Goal: Use online tool/utility: Utilize a website feature to perform a specific function

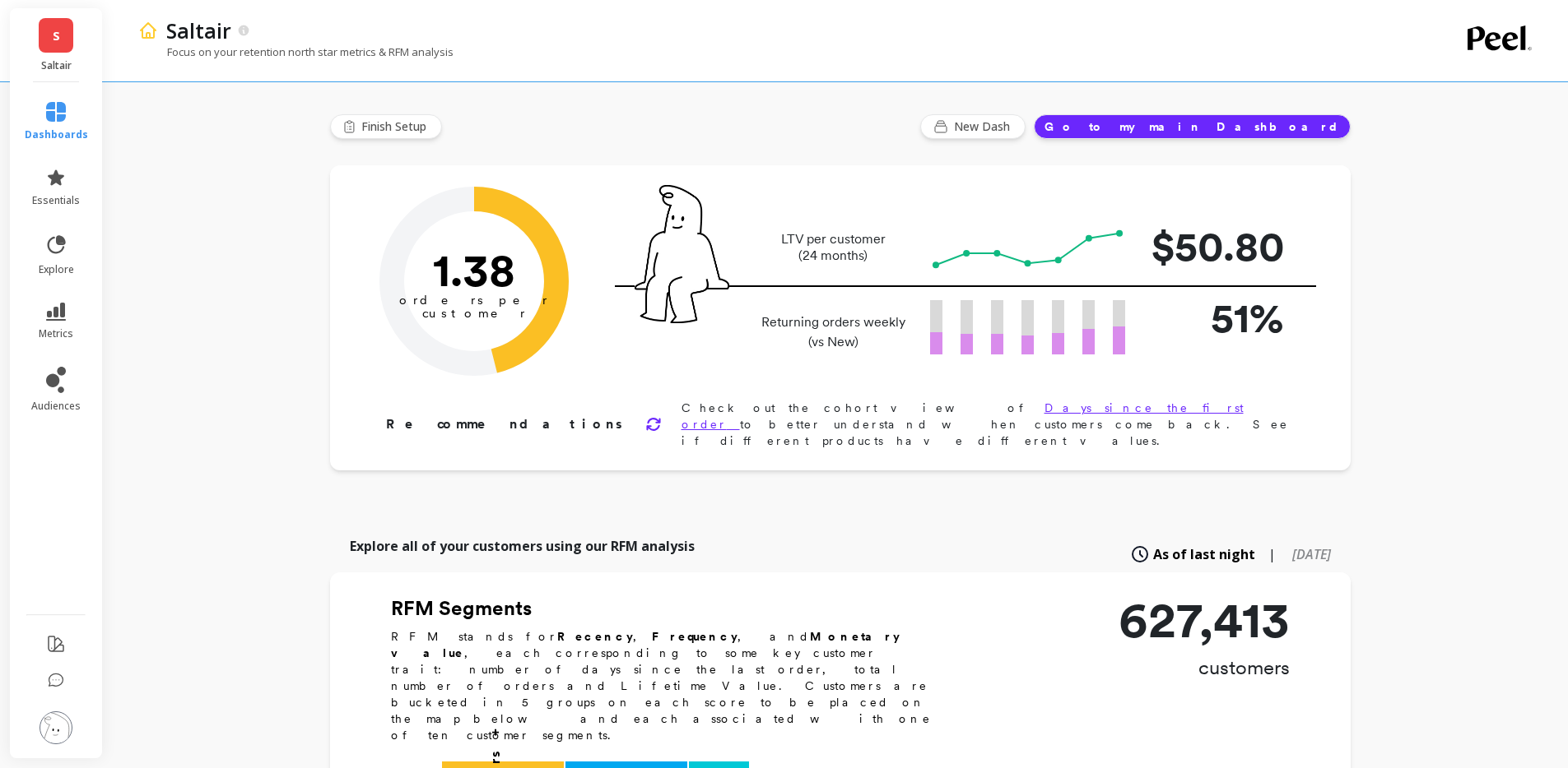
click at [71, 210] on li "essentials" at bounding box center [56, 187] width 83 height 60
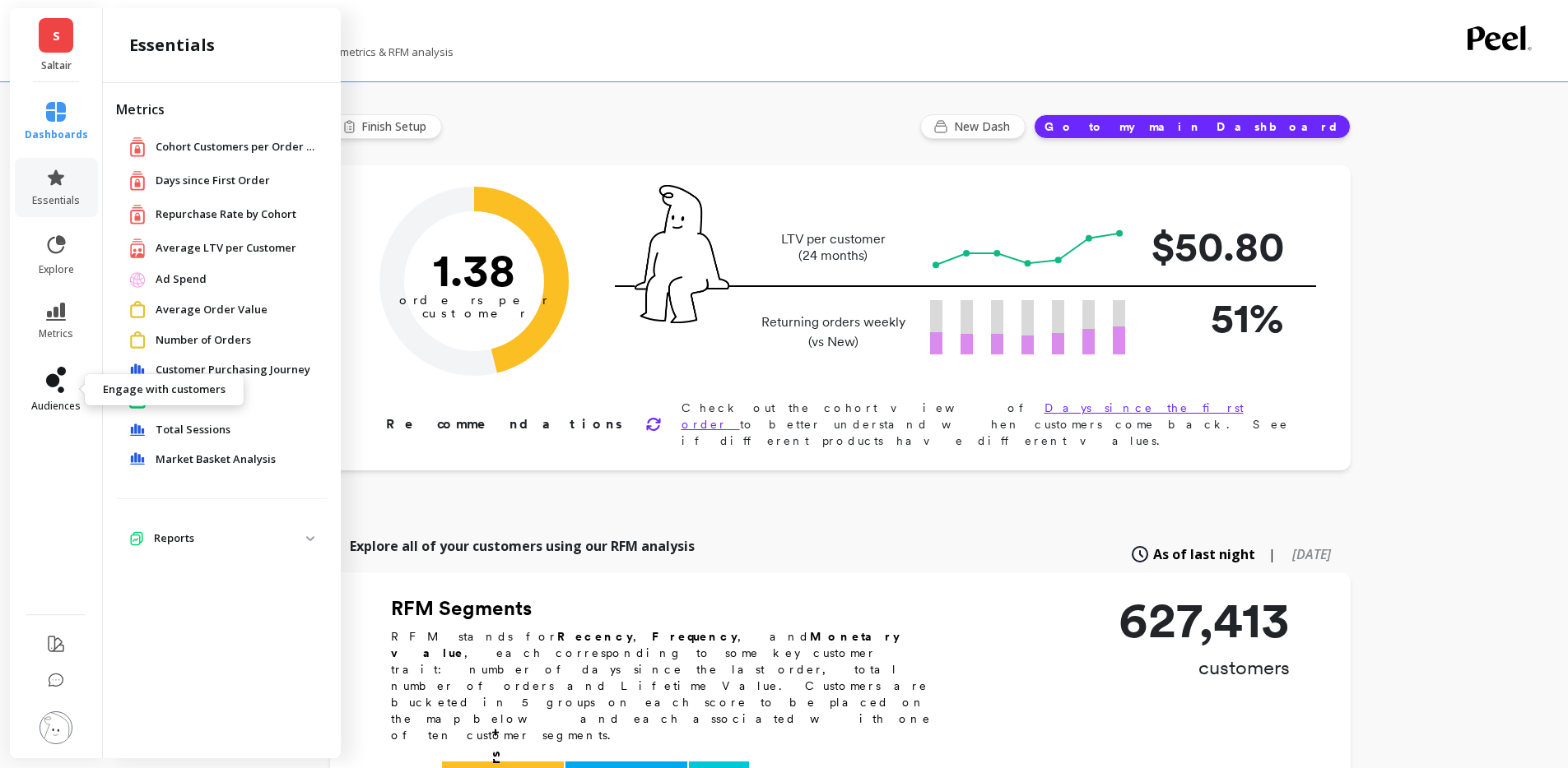
click at [61, 379] on icon at bounding box center [55, 380] width 20 height 27
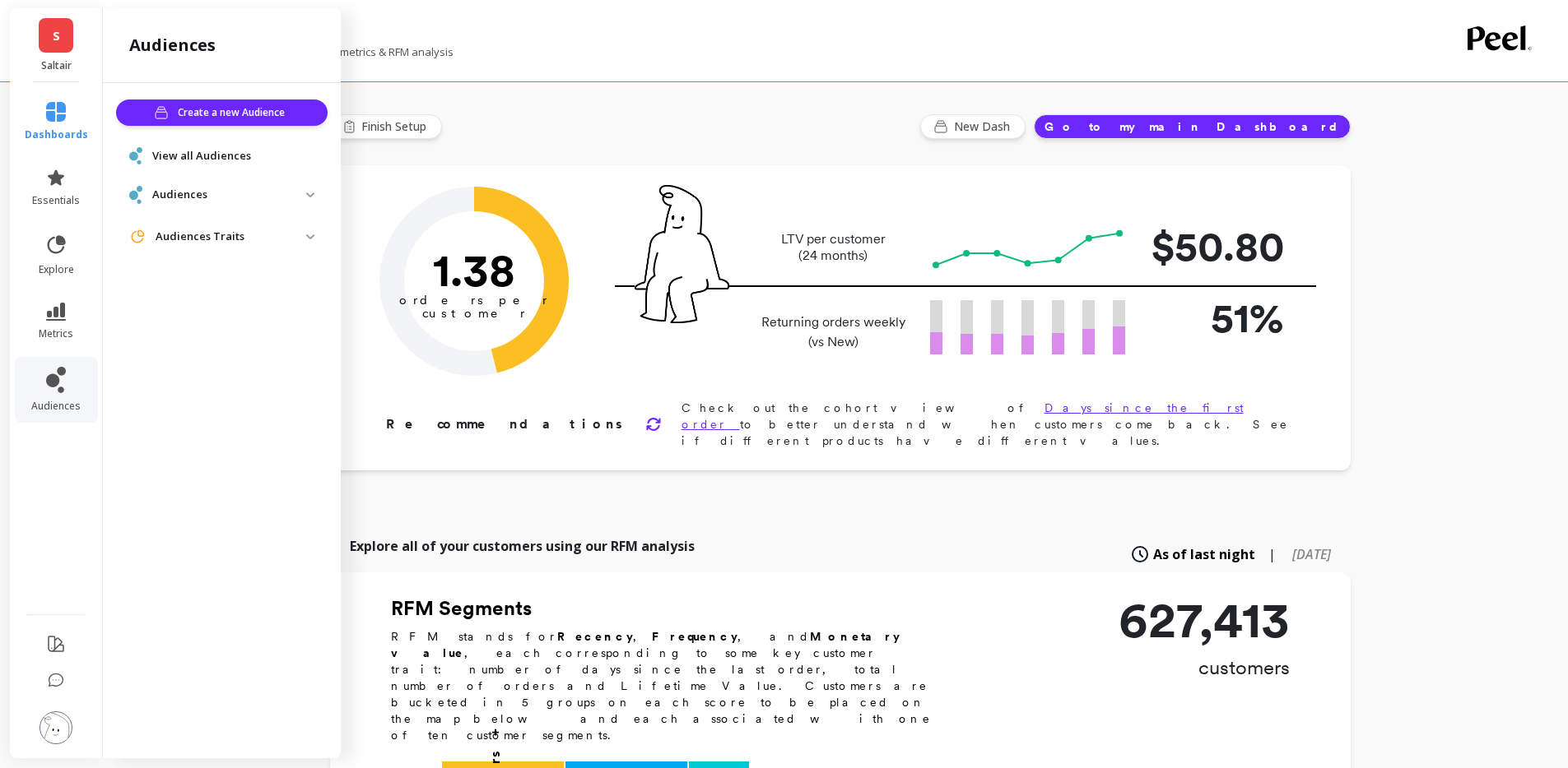
click at [57, 297] on li "metrics" at bounding box center [56, 321] width 83 height 58
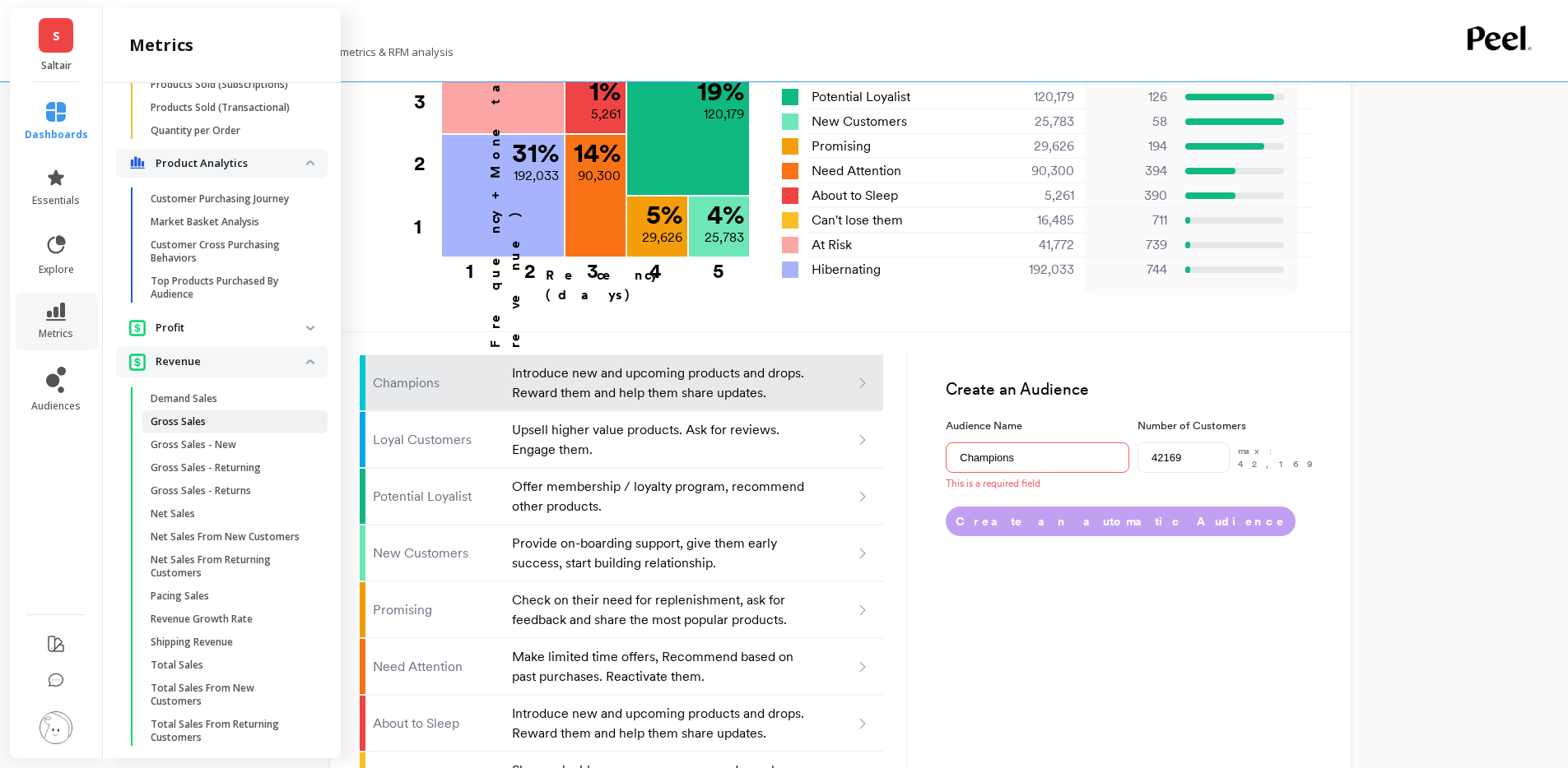
scroll to position [1532, 0]
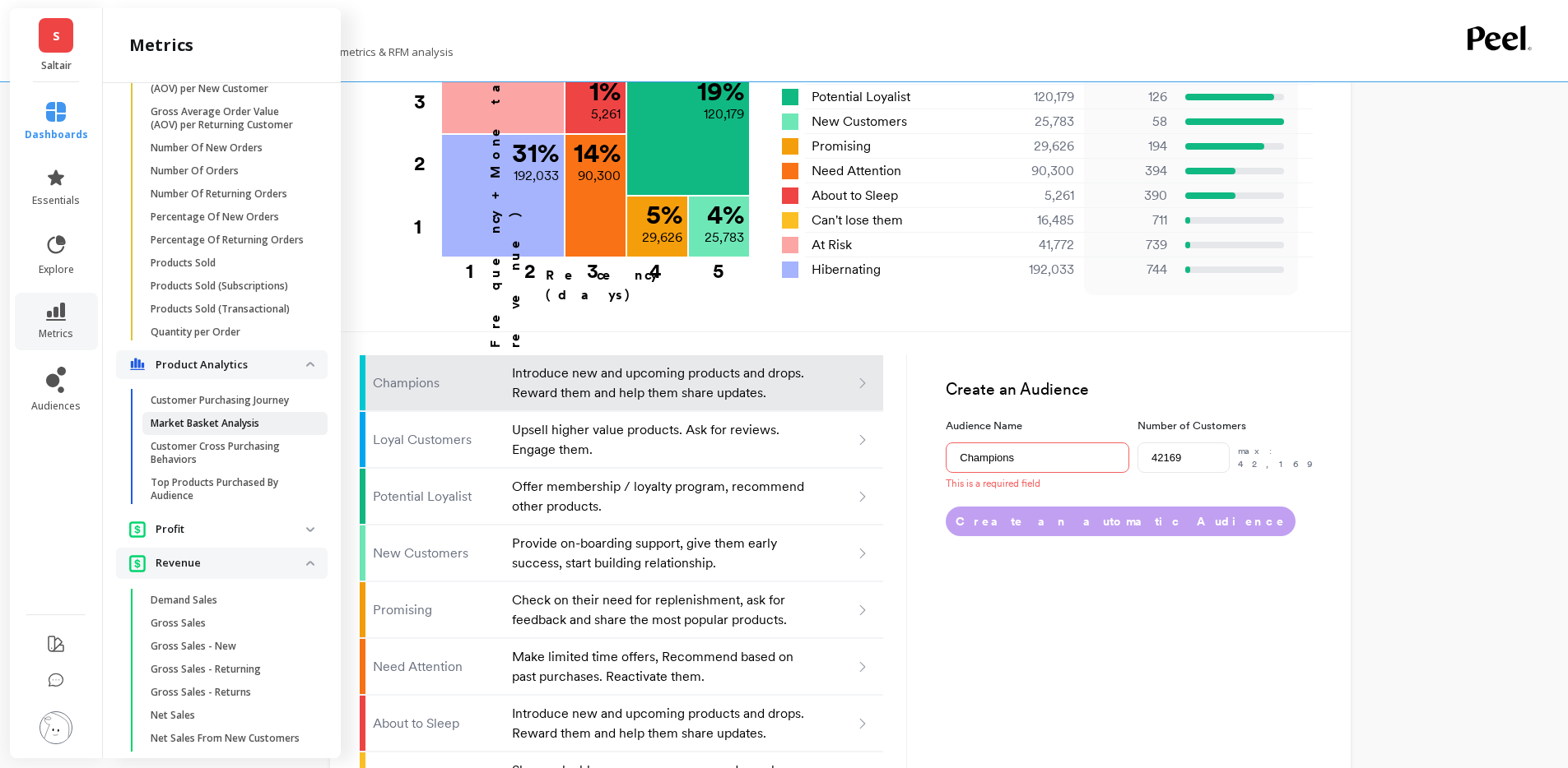
click at [237, 431] on p "Market Basket Analysis" at bounding box center [205, 423] width 109 height 13
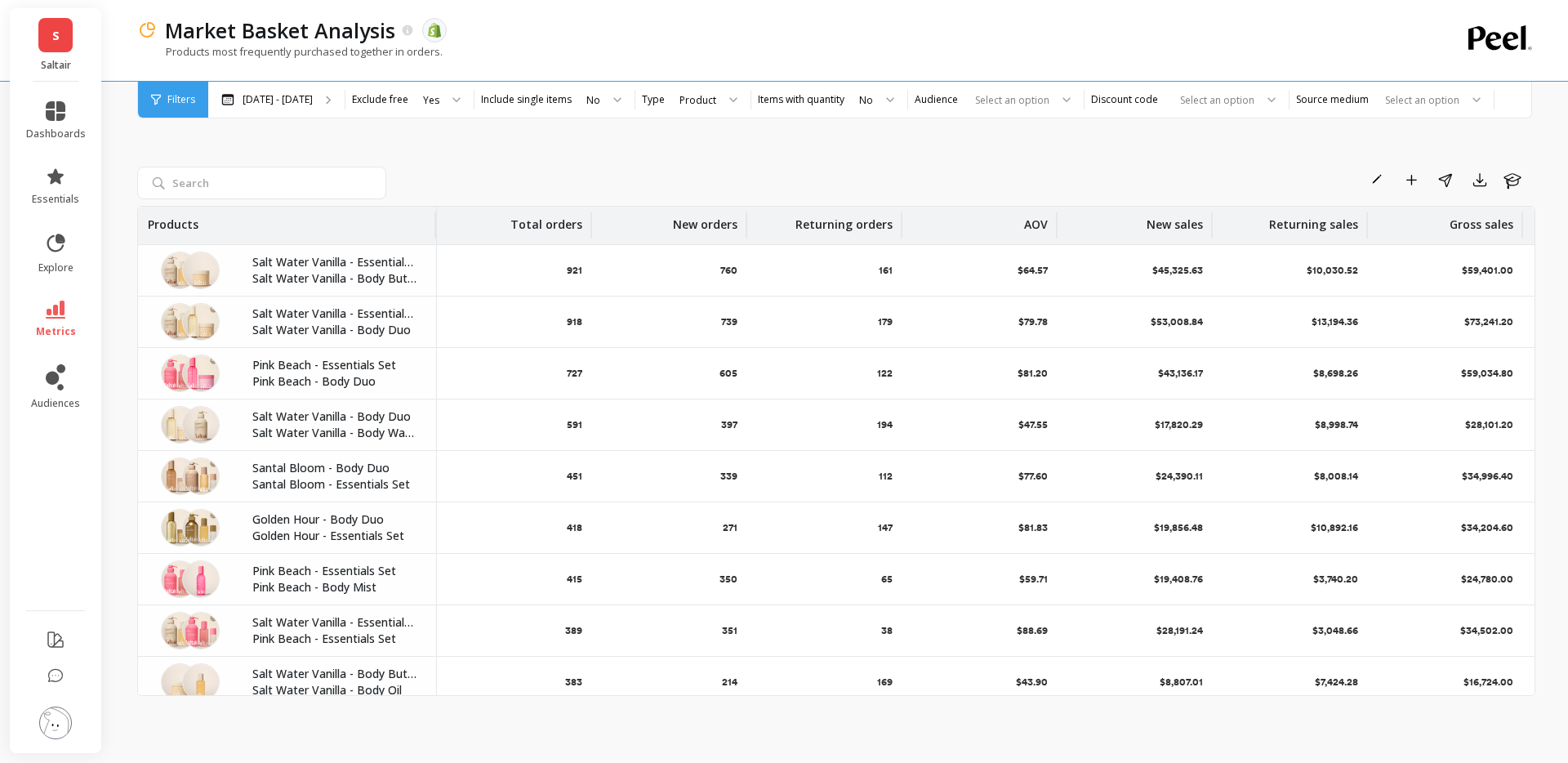
drag, startPoint x: 124, startPoint y: 18, endPoint x: 584, endPoint y: 141, distance: 476.2
click at [584, 141] on div "Market Basket Analysis The data you are viewing comes from: Shopify Products mo…" at bounding box center [840, 382] width 1457 height 763
click at [584, 141] on div "Rename Add to Dashboard Share Export Learn Products Total orders New orders Ret…" at bounding box center [836, 414] width 1398 height 657
click at [332, 98] on div "[DATE] - [DATE]" at bounding box center [276, 99] width 136 height 36
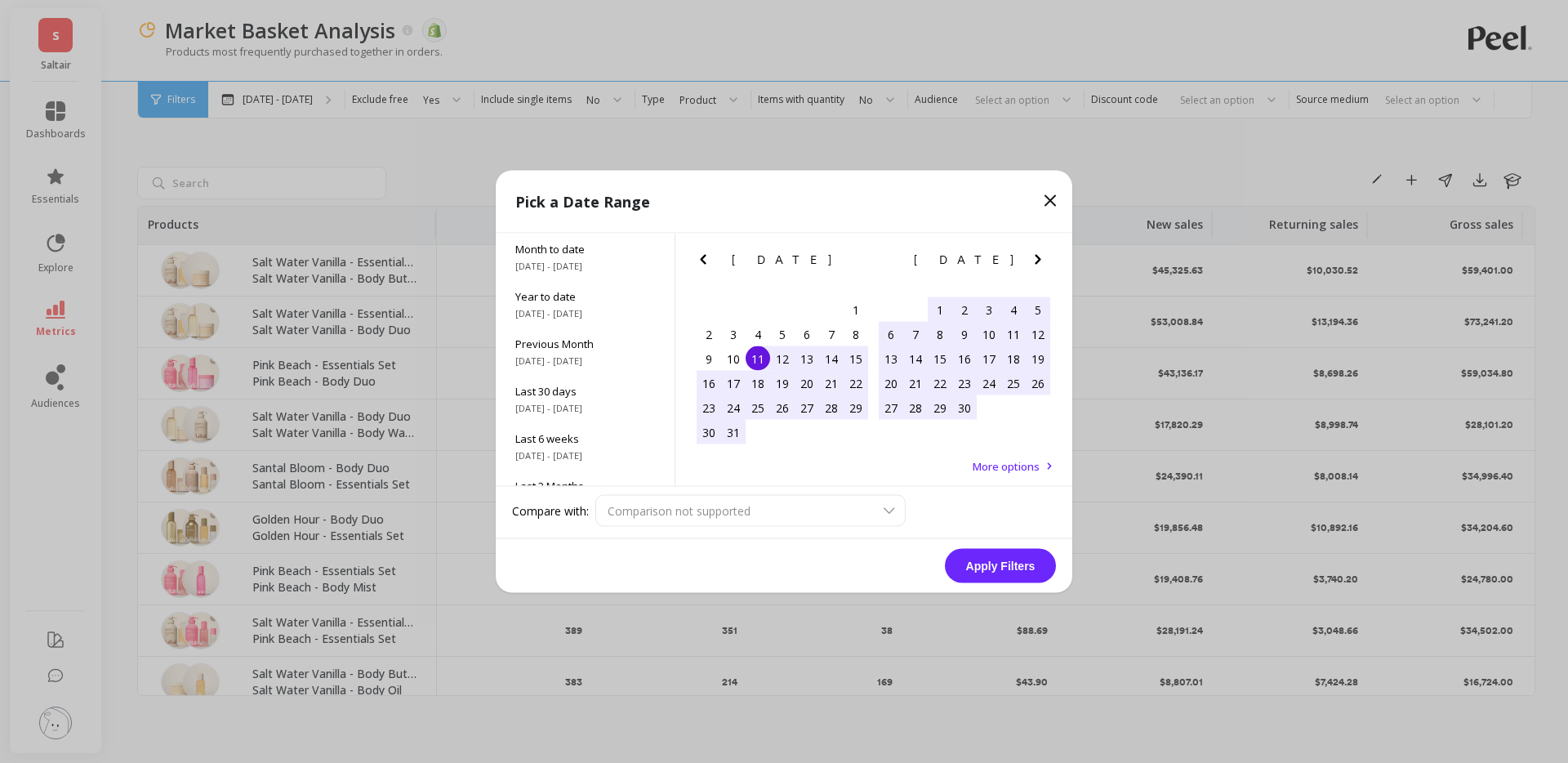
click at [1048, 272] on button "Next Month" at bounding box center [1041, 263] width 27 height 27
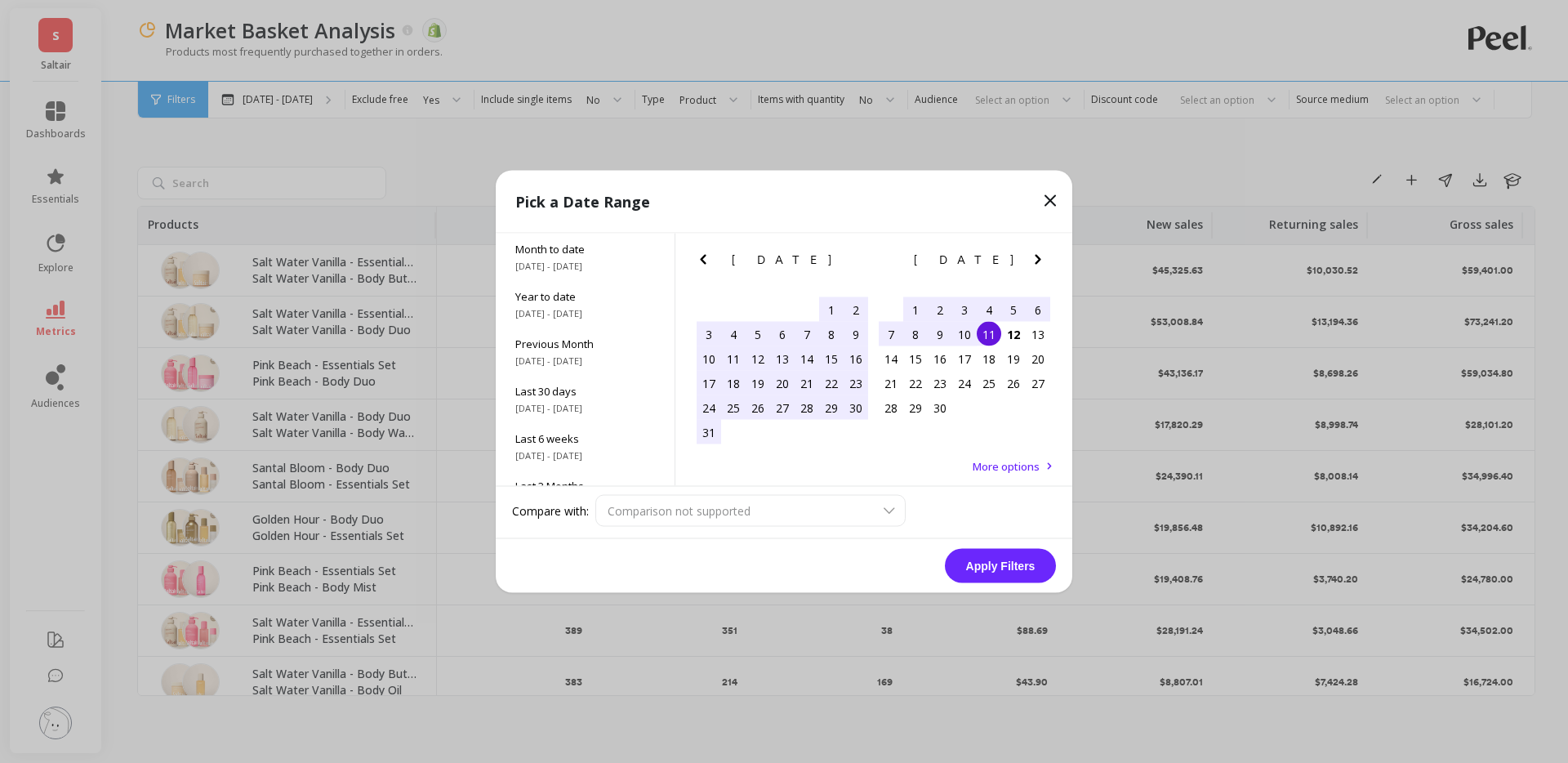
click at [1048, 272] on button "Next Month" at bounding box center [1041, 263] width 27 height 27
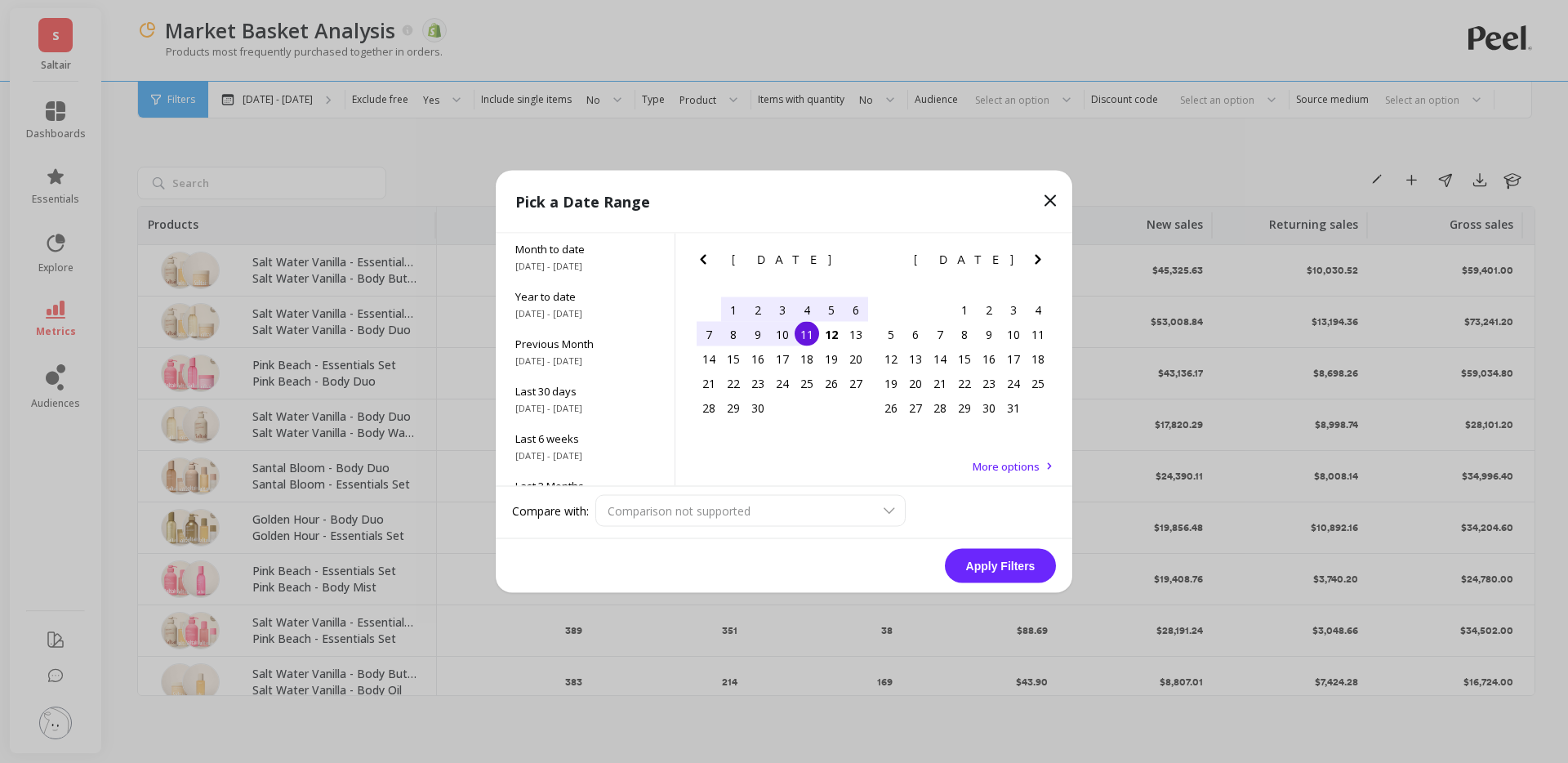
click at [788, 336] on div "10" at bounding box center [782, 334] width 25 height 25
click at [839, 335] on div "12" at bounding box center [831, 334] width 25 height 25
click at [999, 562] on button "Apply Filters" at bounding box center [1001, 567] width 111 height 34
